Goal: Navigation & Orientation: Find specific page/section

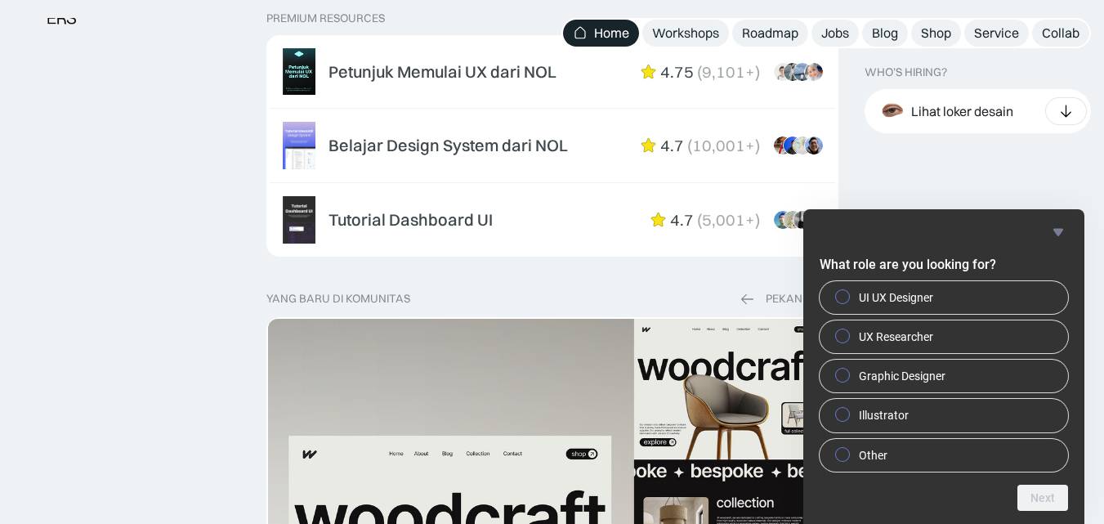
scroll to position [2655, 0]
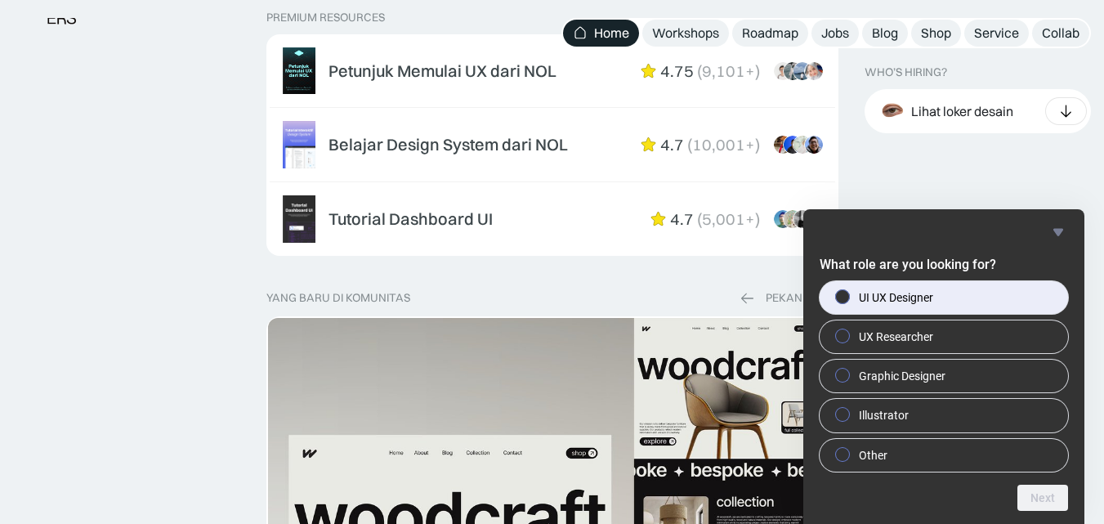
click at [889, 288] on label "UI UX Designer" at bounding box center [944, 297] width 248 height 33
click at [848, 291] on input "UI UX Designer" at bounding box center [843, 296] width 11 height 11
radio input "true"
click at [1049, 507] on button "Next" at bounding box center [1042, 498] width 51 height 26
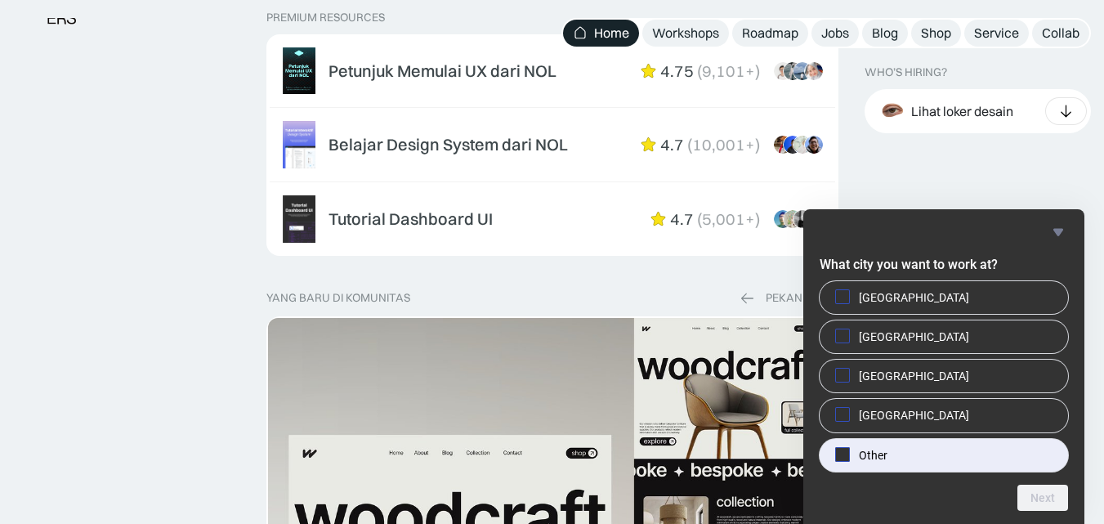
click at [935, 468] on label "Other" at bounding box center [944, 455] width 248 height 33
click at [848, 459] on input "Other" at bounding box center [843, 454] width 11 height 11
checkbox input "true"
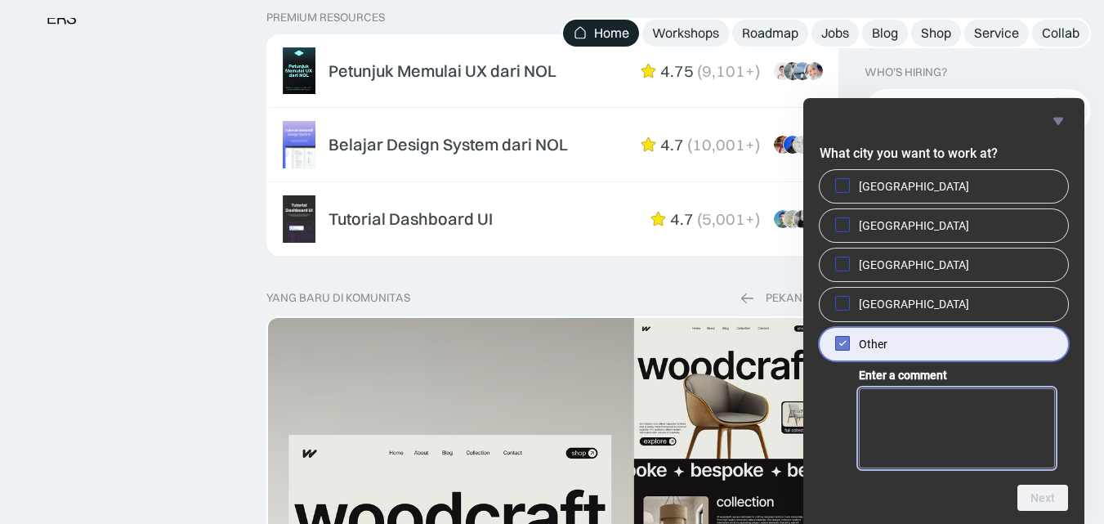
click at [1002, 447] on textarea "Enter a comment" at bounding box center [957, 428] width 196 height 80
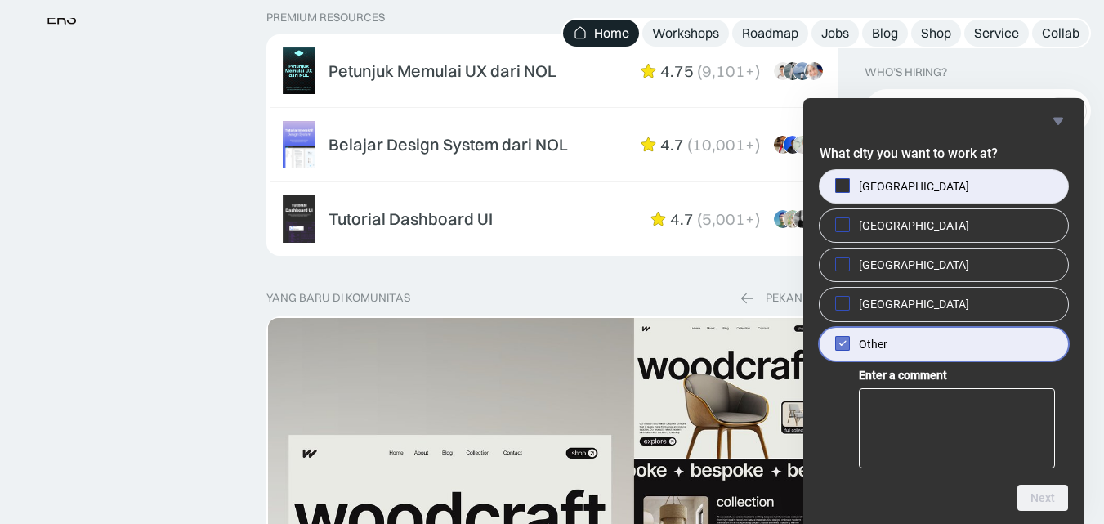
click at [943, 182] on label "Jakarta" at bounding box center [944, 186] width 248 height 33
click at [848, 182] on input "Jakarta" at bounding box center [843, 185] width 11 height 11
checkbox input "true"
click at [844, 339] on input "Other" at bounding box center [843, 342] width 11 height 11
checkbox input "false"
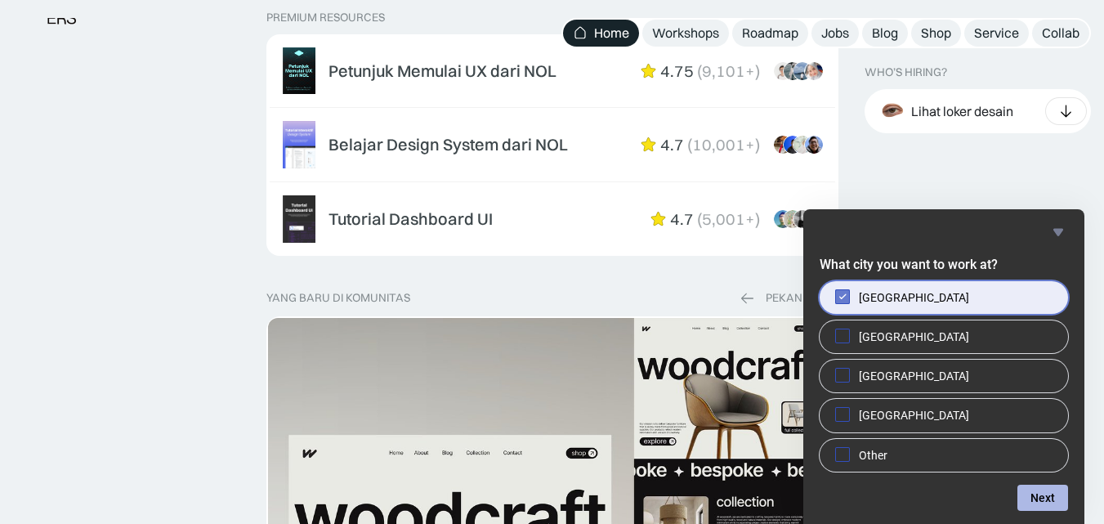
click at [1028, 494] on button "Next" at bounding box center [1042, 498] width 51 height 26
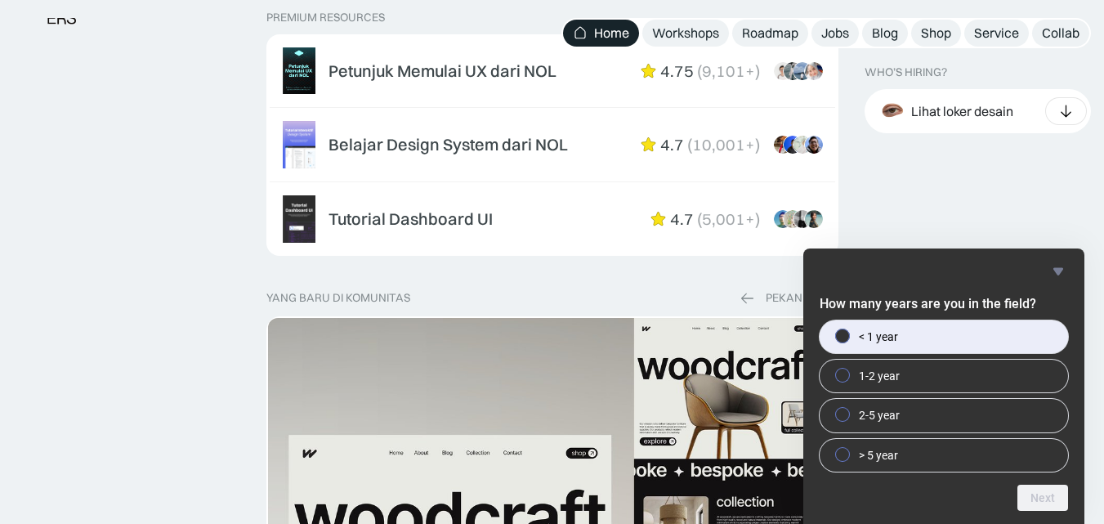
click at [977, 333] on label "< 1 year" at bounding box center [944, 336] width 248 height 33
click at [848, 333] on input "< 1 year" at bounding box center [843, 335] width 11 height 11
radio input "true"
click at [1047, 489] on button "Next" at bounding box center [1042, 498] width 51 height 26
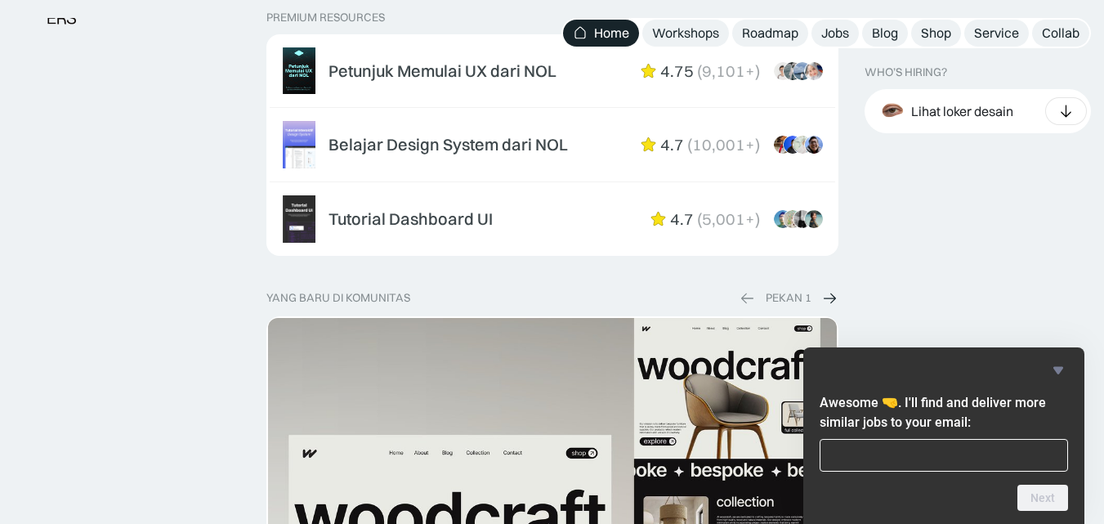
click at [1059, 373] on icon "Hide survey" at bounding box center [1058, 370] width 10 height 7
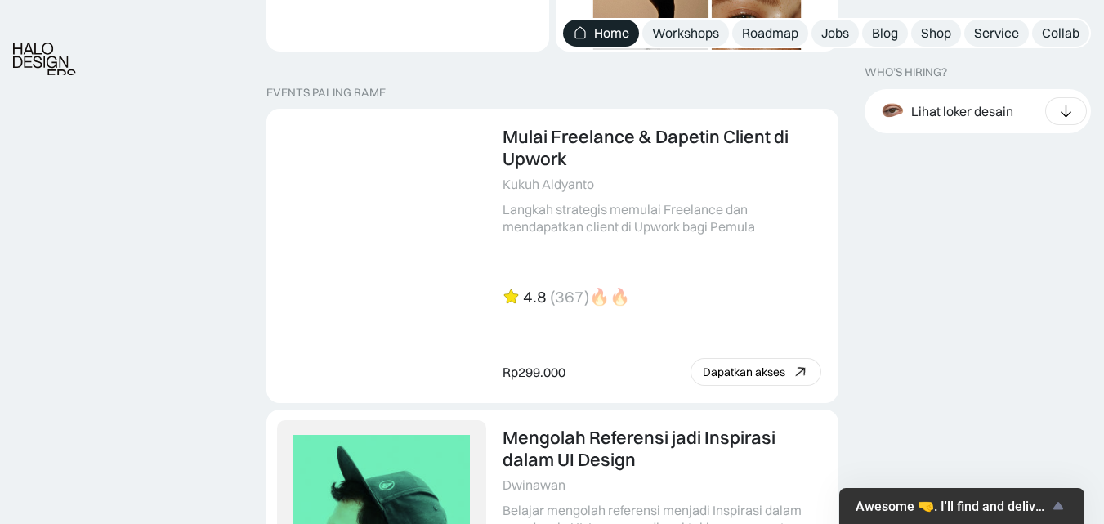
scroll to position [3428, 0]
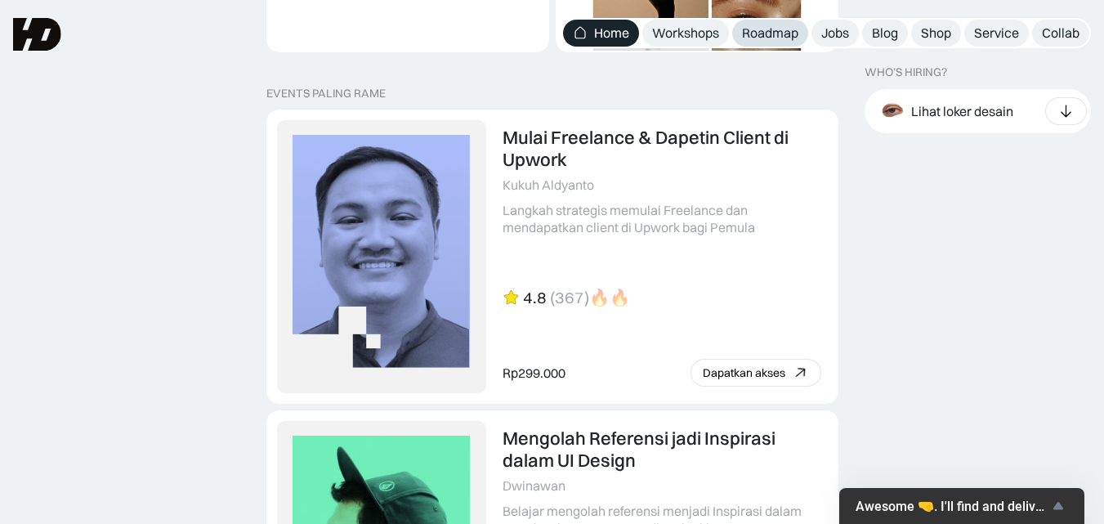
click at [774, 40] on div "Roadmap" at bounding box center [770, 33] width 56 height 17
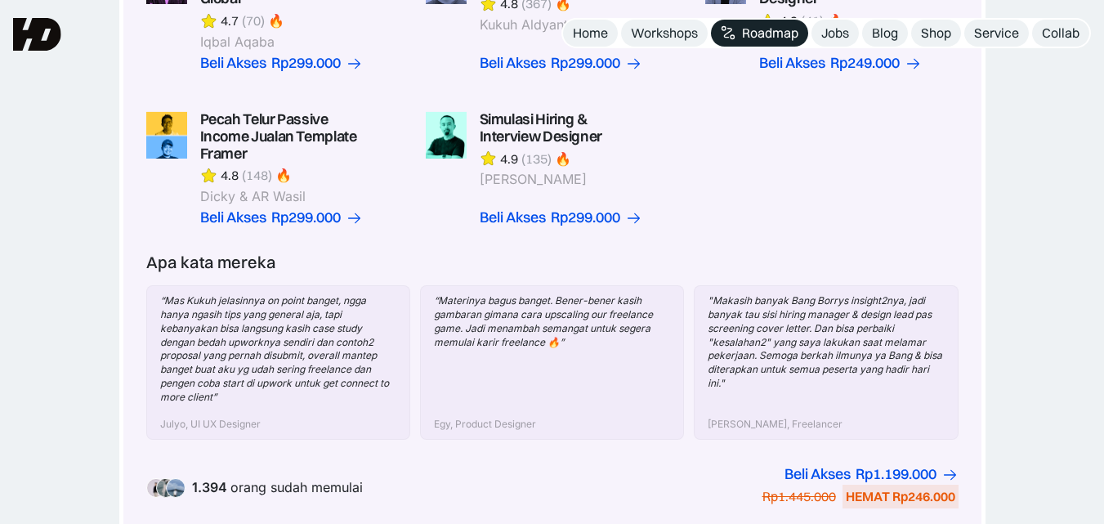
scroll to position [591, 0]
click at [851, 32] on link "Jobs" at bounding box center [834, 33] width 47 height 27
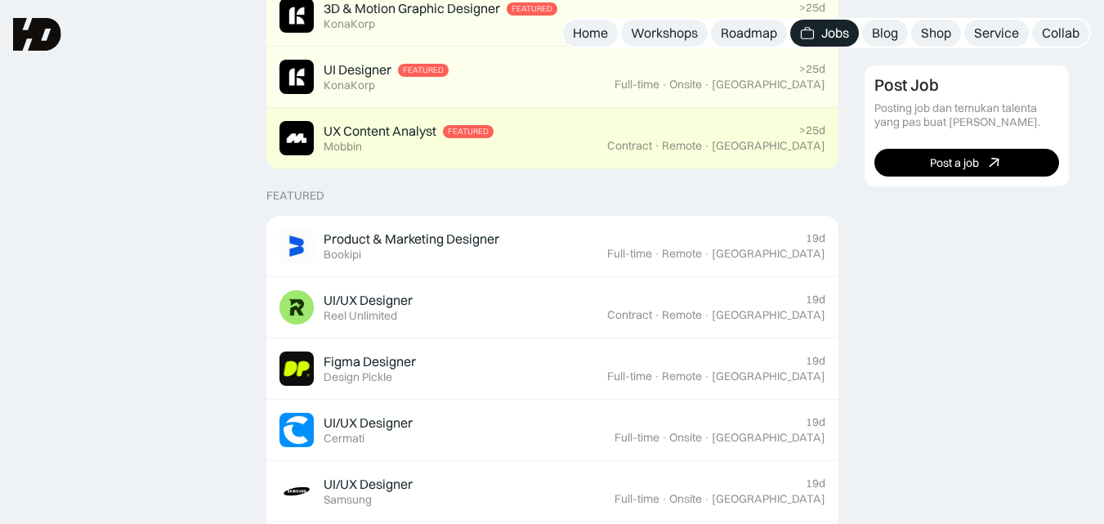
scroll to position [485, 0]
